Goal: Navigation & Orientation: Find specific page/section

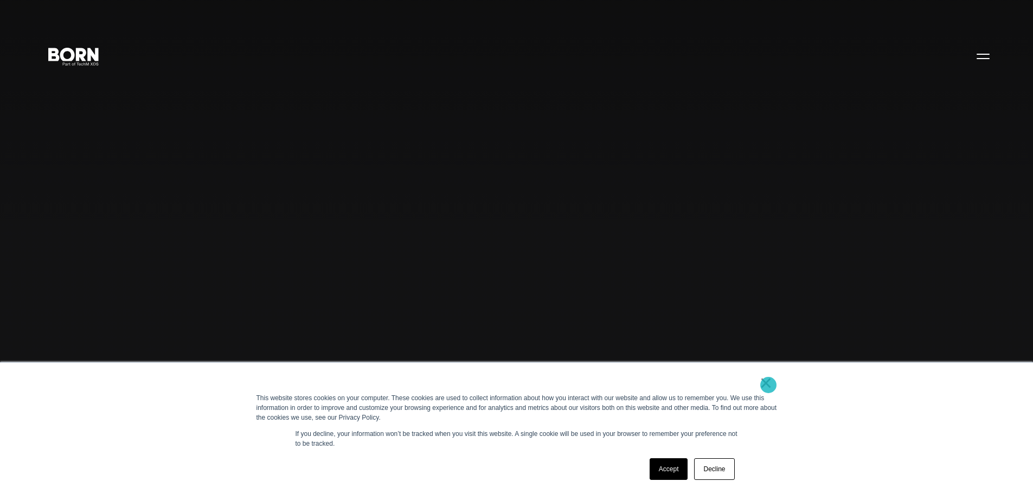
click at [768, 385] on link "×" at bounding box center [766, 383] width 13 height 10
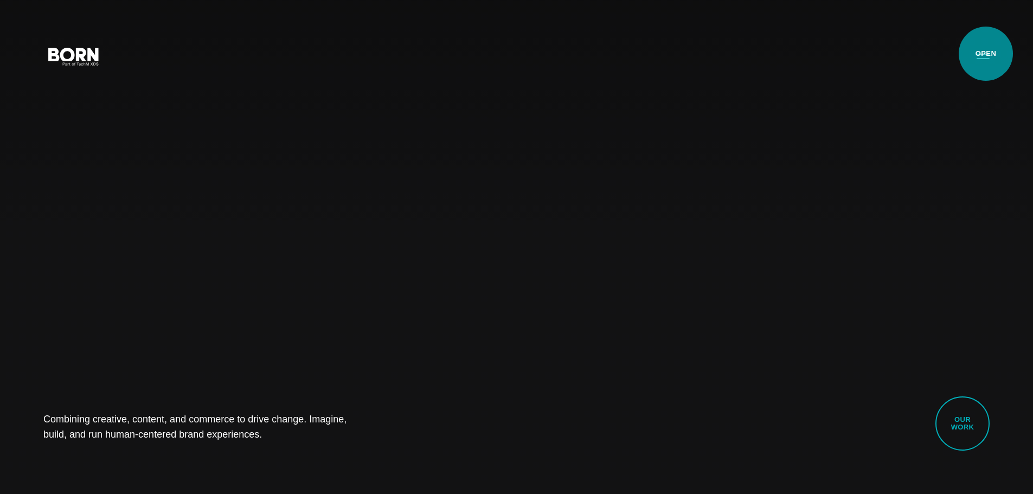
click at [986, 54] on button "Primary Menu" at bounding box center [983, 55] width 26 height 23
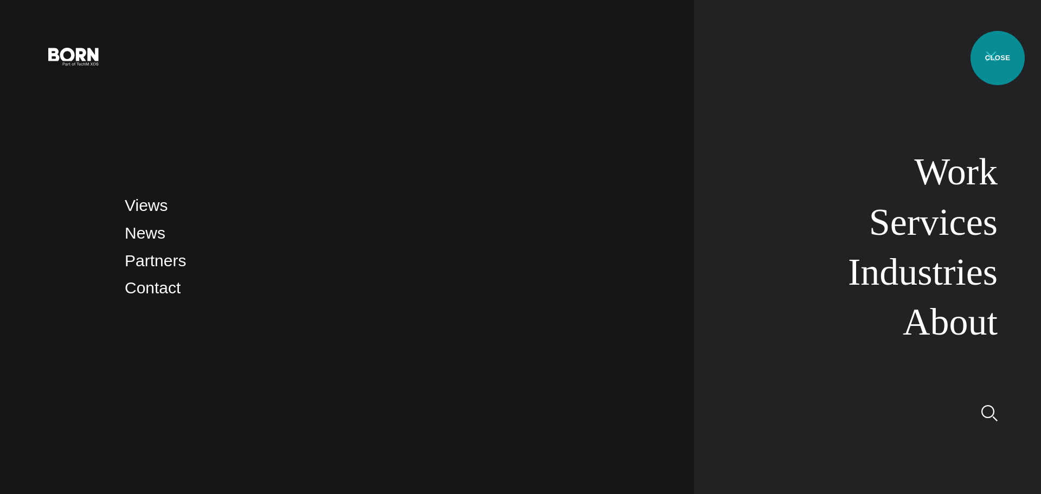
click at [999, 58] on button "Primary Menu" at bounding box center [991, 55] width 26 height 23
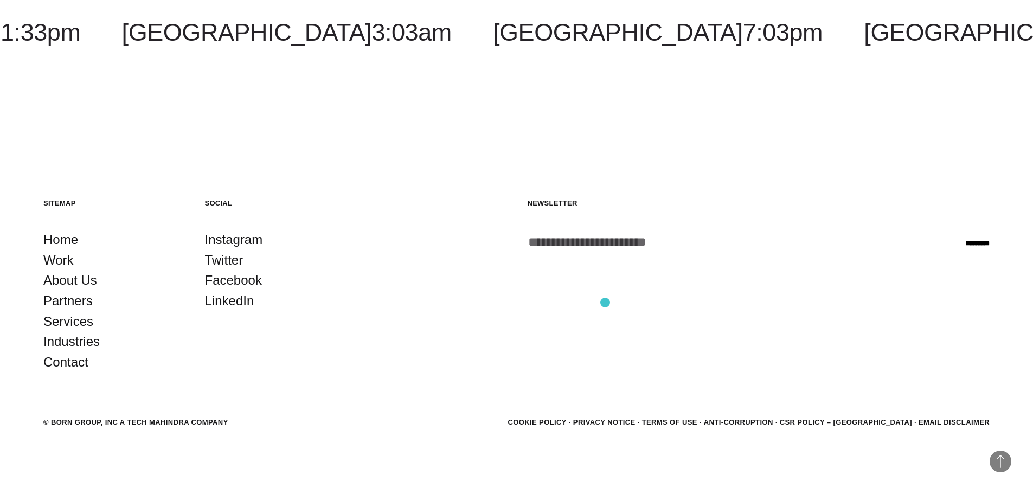
scroll to position [3420, 0]
click at [63, 261] on link "Work" at bounding box center [58, 259] width 30 height 21
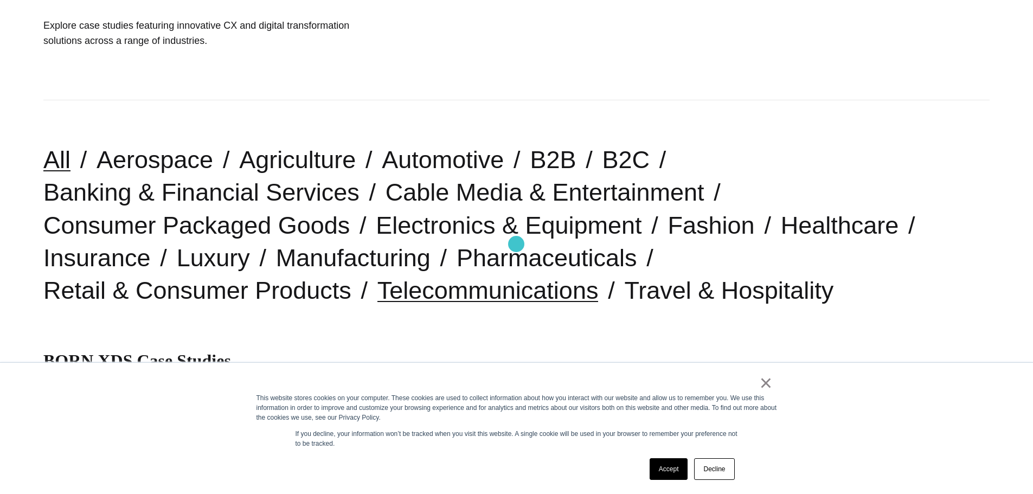
scroll to position [217, 0]
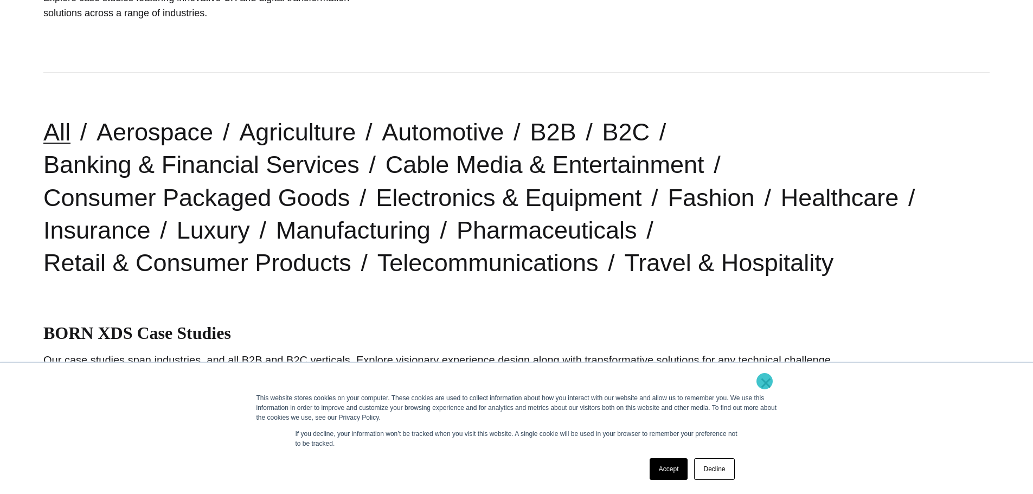
click at [765, 381] on link "×" at bounding box center [766, 383] width 13 height 10
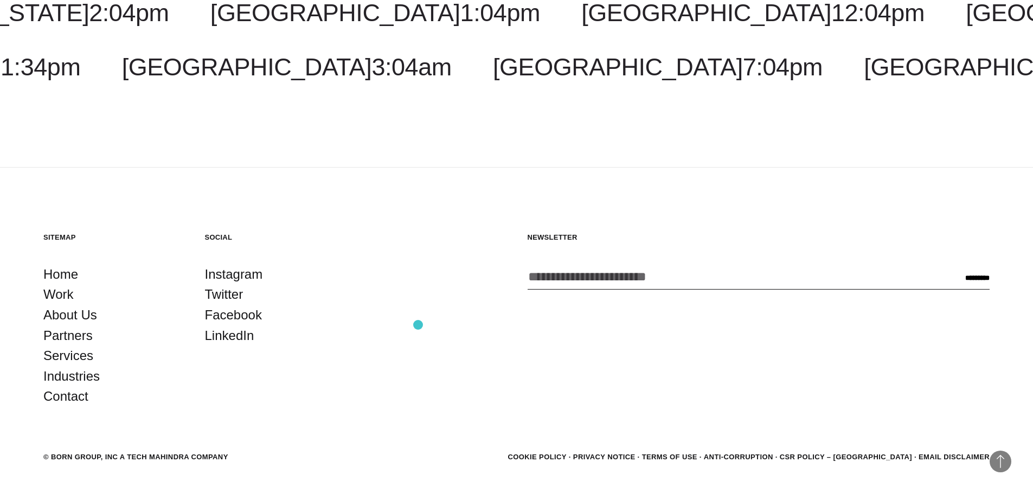
scroll to position [3946, 0]
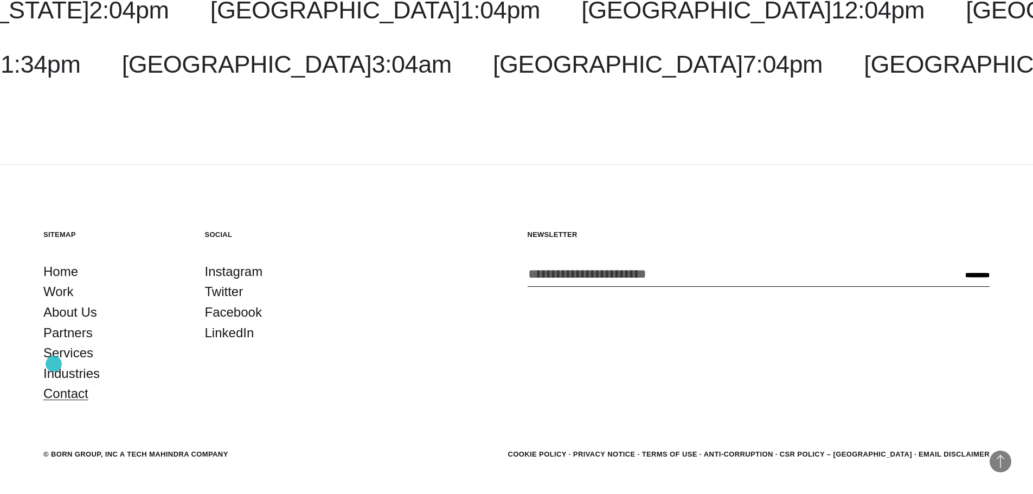
click at [55, 383] on link "Contact" at bounding box center [65, 393] width 45 height 21
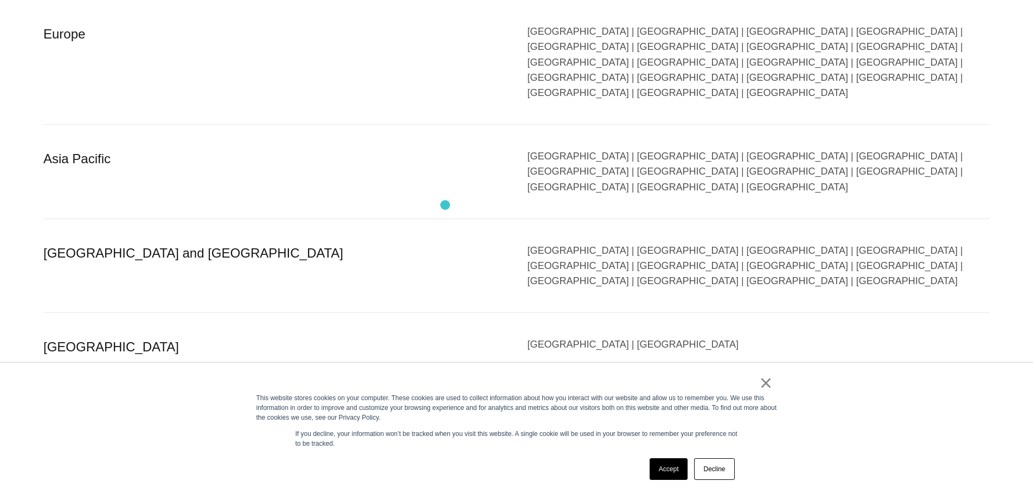
scroll to position [2007, 0]
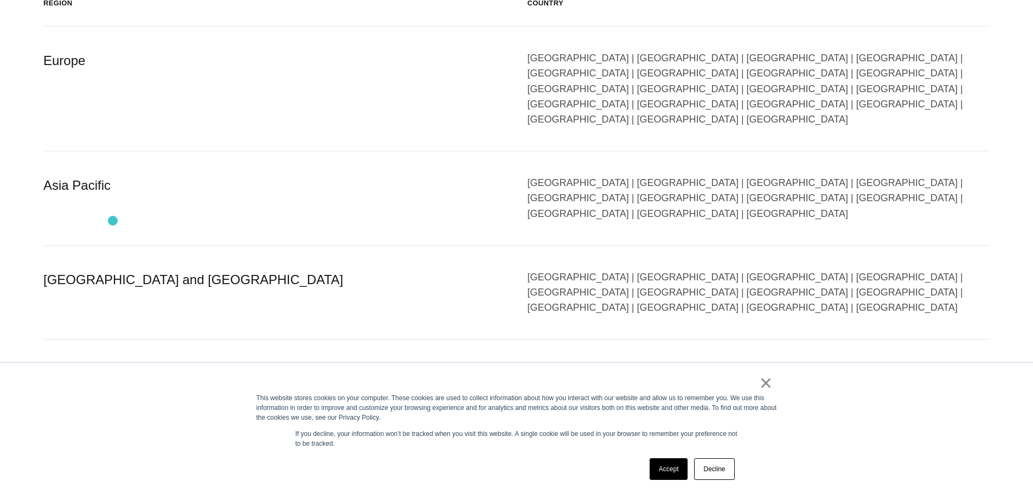
click at [113, 270] on div "North America and South America" at bounding box center [274, 293] width 463 height 46
click at [752, 270] on div "Argentina | Brazil | Canada | Bolivia | Colombia | Costa Rica | Ecuador | Guate…" at bounding box center [759, 293] width 463 height 46
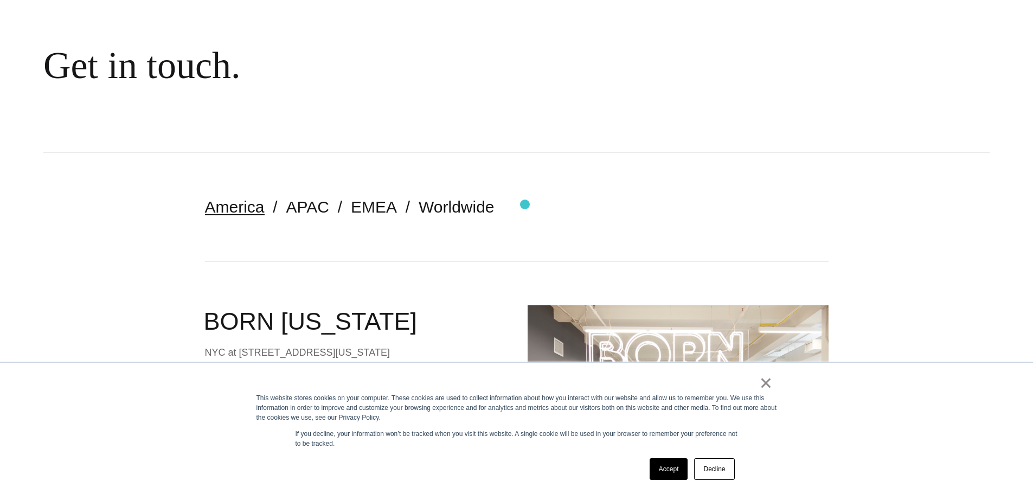
scroll to position [0, 0]
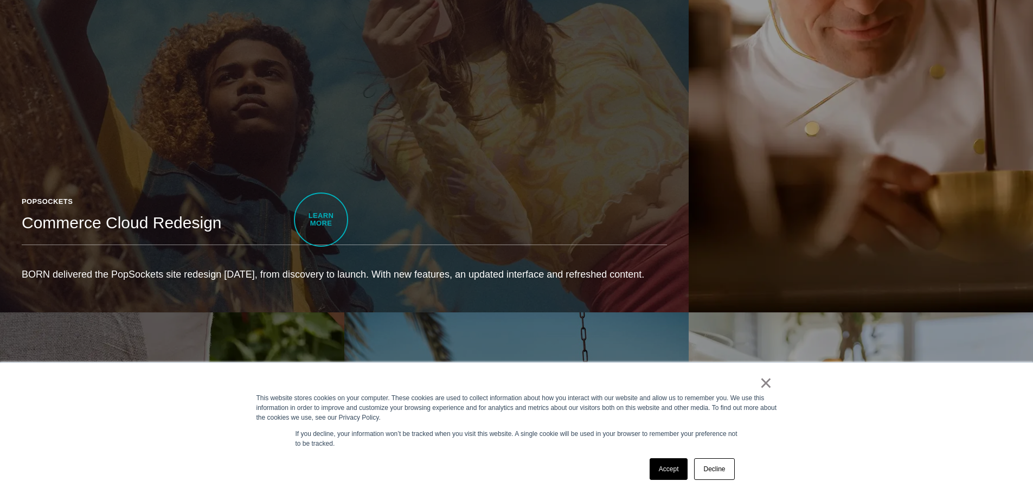
scroll to position [1952, 0]
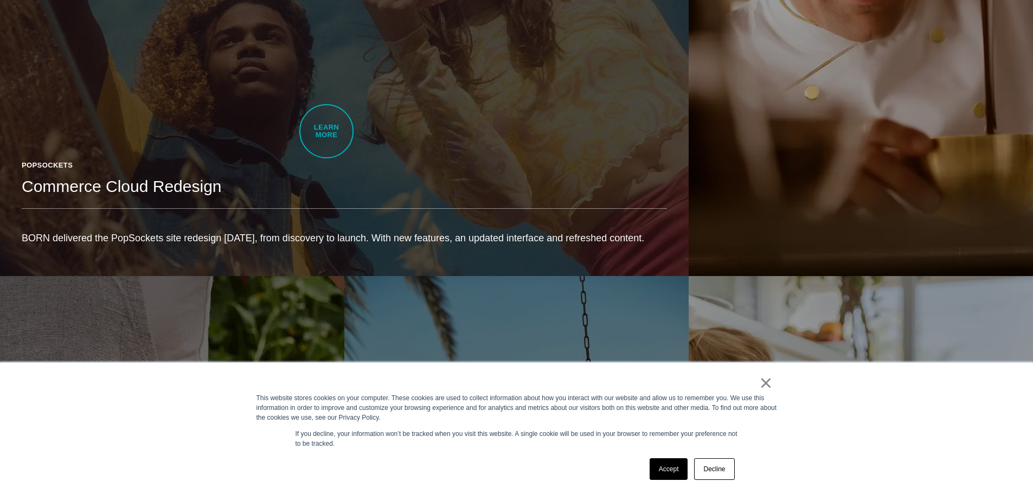
click at [326, 160] on div "PopSockets" at bounding box center [344, 165] width 645 height 11
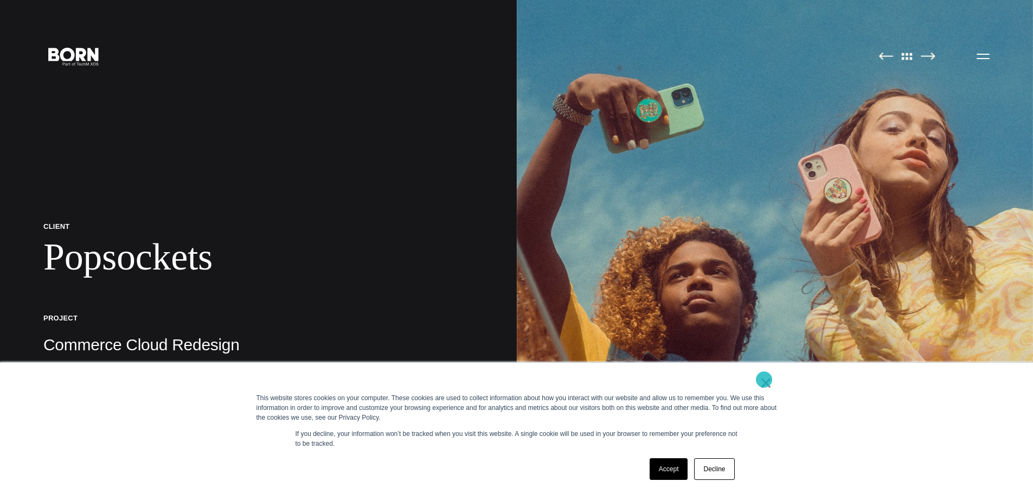
click at [766, 380] on link "×" at bounding box center [766, 383] width 13 height 10
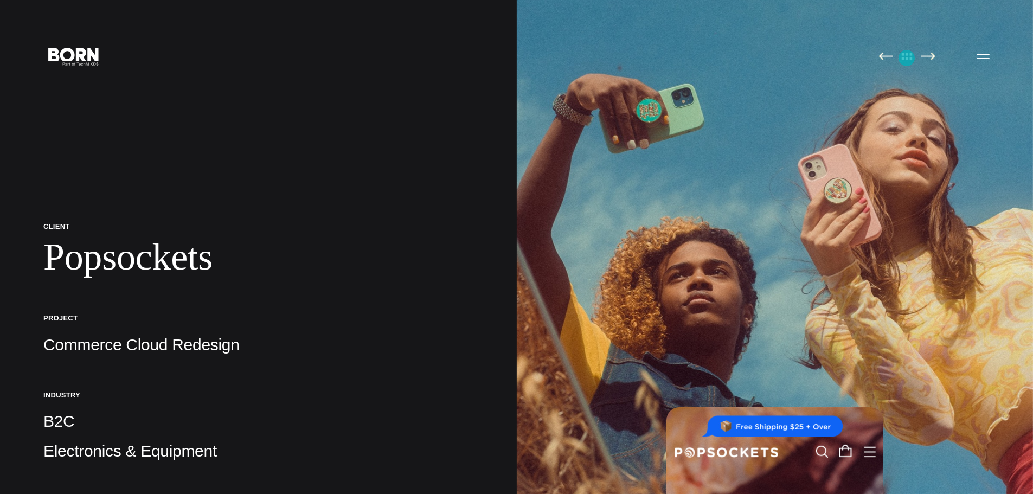
click at [907, 58] on img at bounding box center [907, 56] width 23 height 8
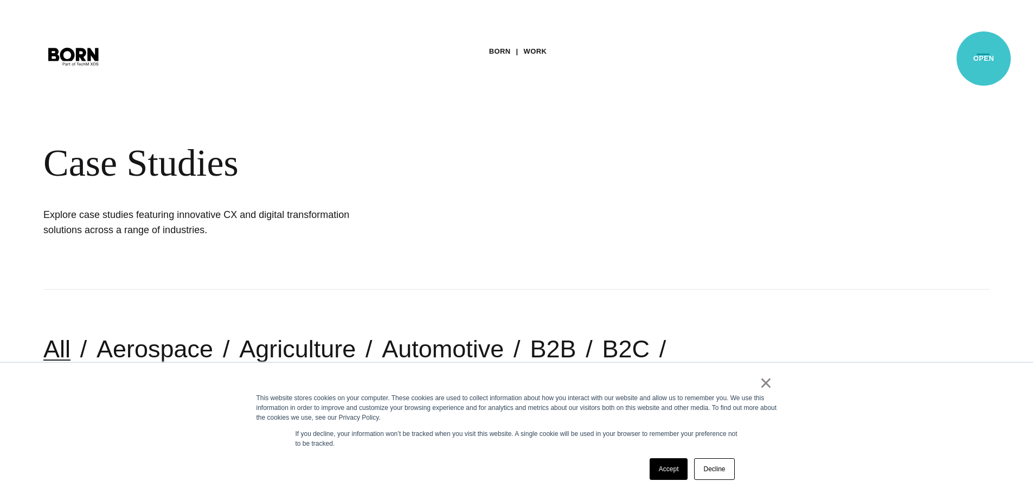
click at [984, 59] on button "Primary Menu" at bounding box center [983, 55] width 26 height 23
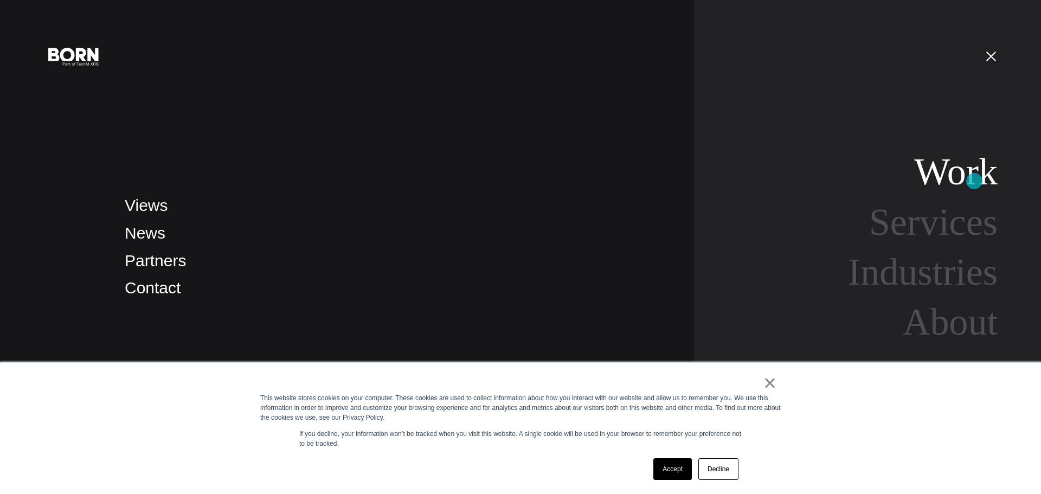
click at [975, 181] on link "Work" at bounding box center [956, 172] width 84 height 42
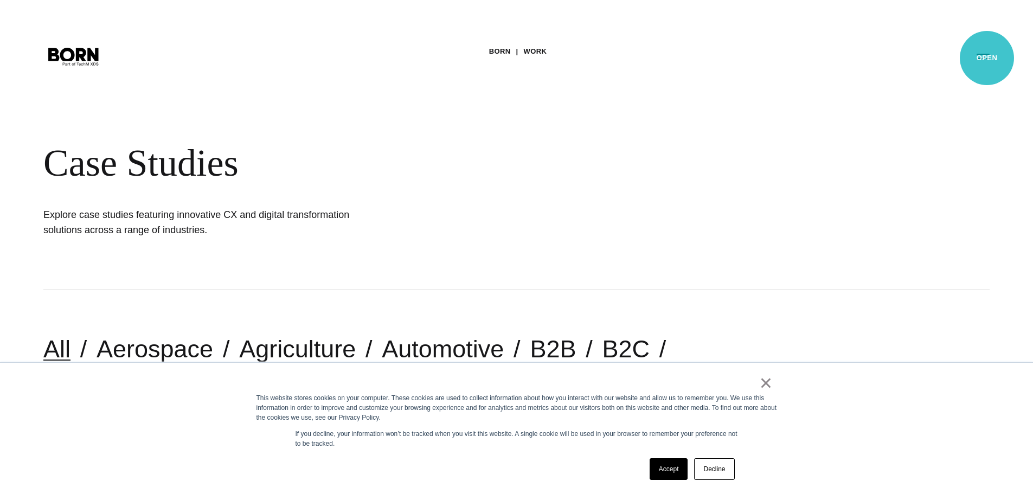
click at [987, 59] on button "Primary Menu" at bounding box center [983, 55] width 26 height 23
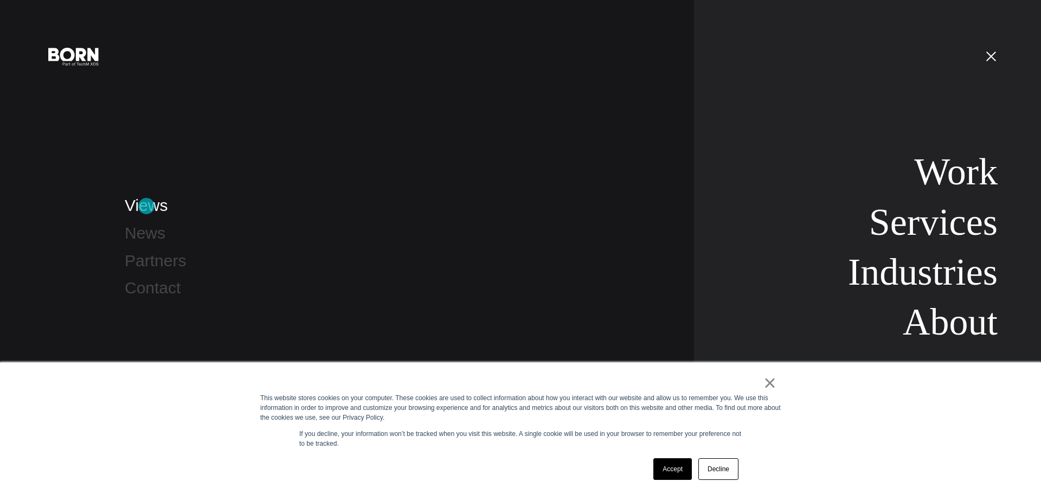
click at [146, 206] on link "Views" at bounding box center [146, 205] width 43 height 18
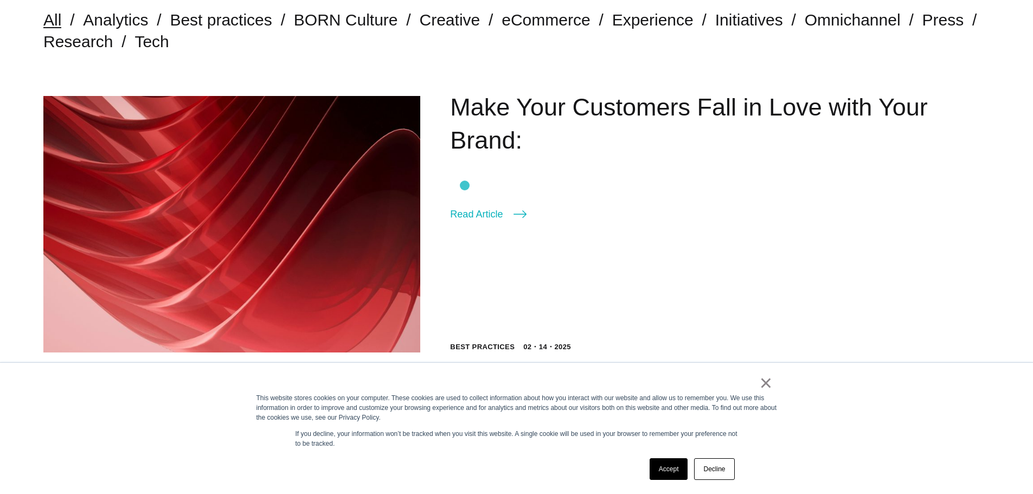
scroll to position [325, 0]
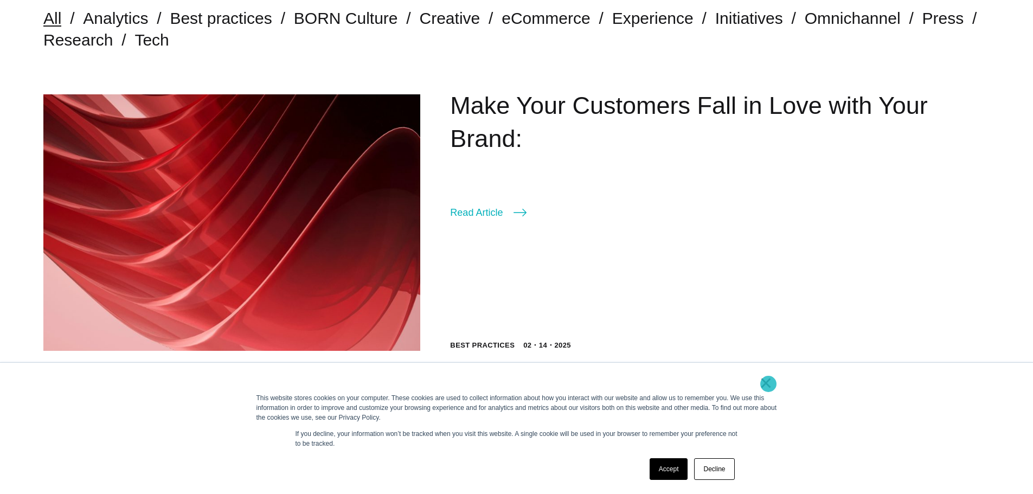
click at [768, 384] on link "×" at bounding box center [766, 383] width 13 height 10
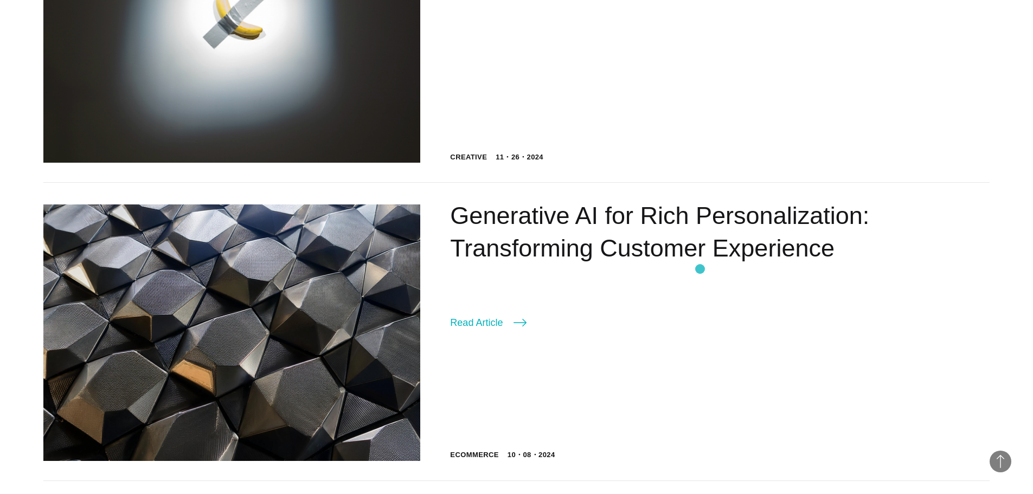
scroll to position [813, 0]
